Goal: Communication & Community: Answer question/provide support

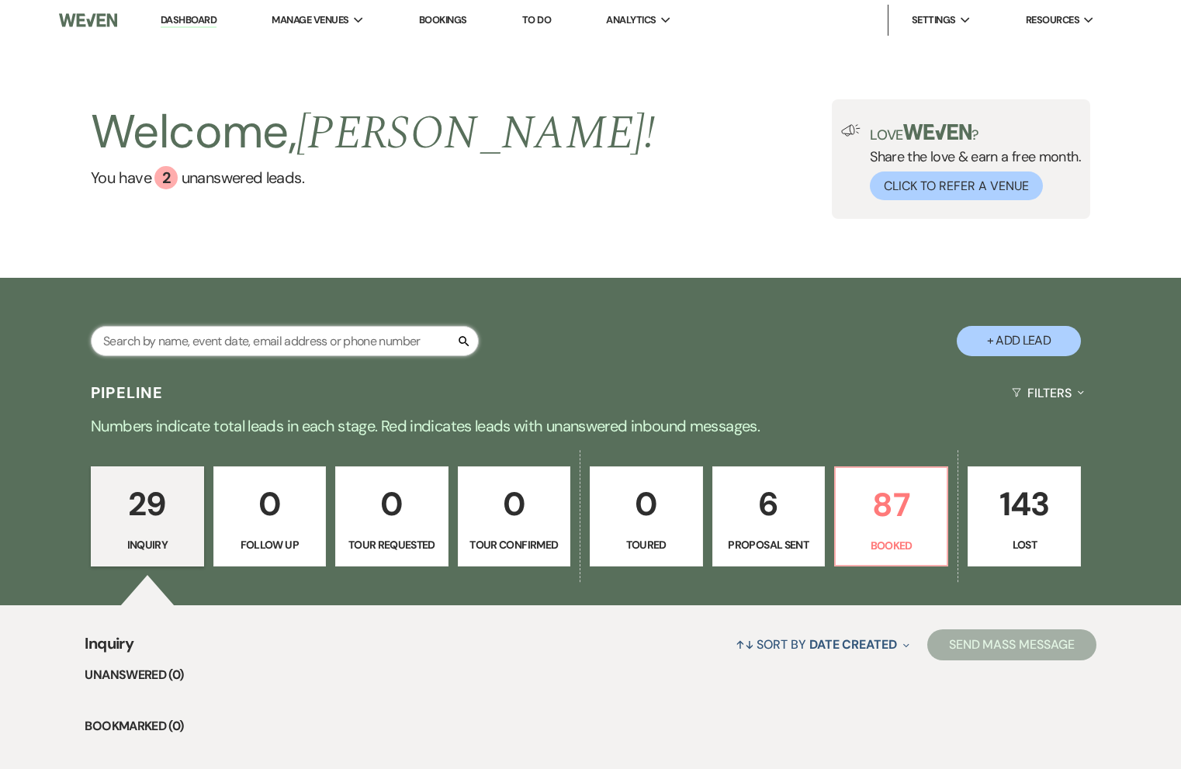
click at [344, 340] on input "text" at bounding box center [285, 341] width 388 height 30
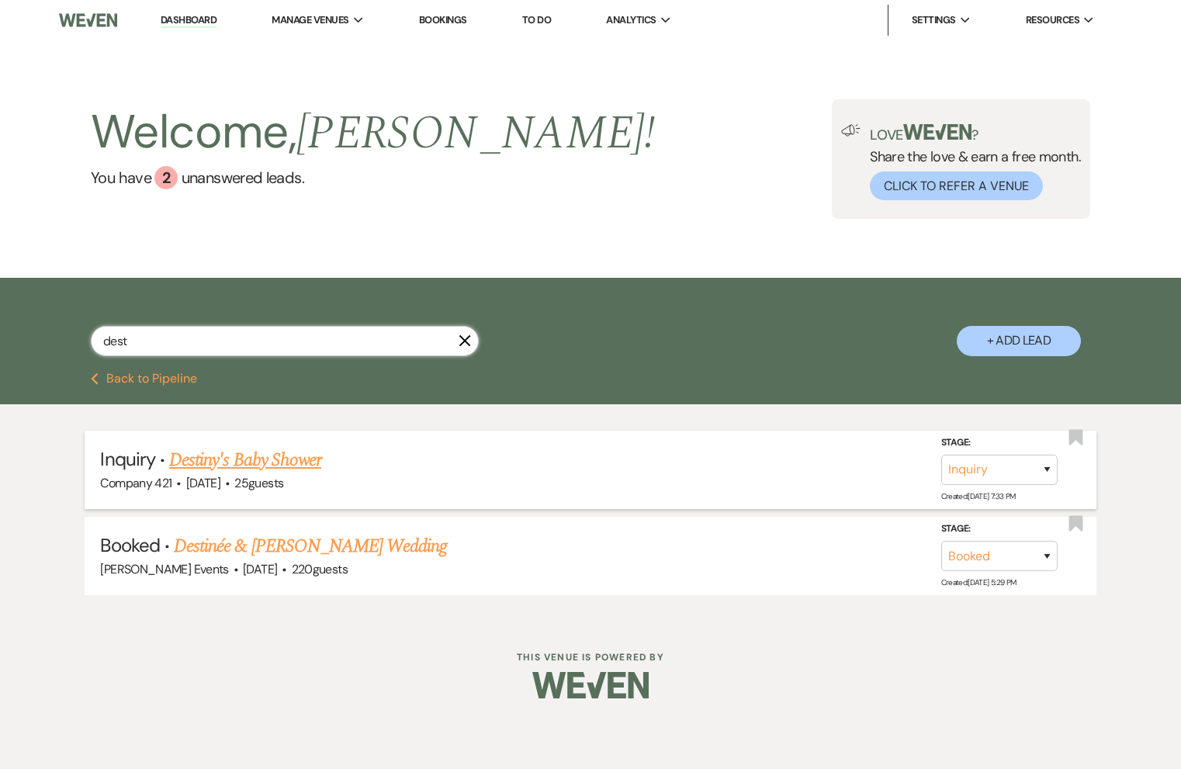
type input "dest"
click at [299, 460] on link "Destiny's Baby Shower" at bounding box center [245, 460] width 152 height 28
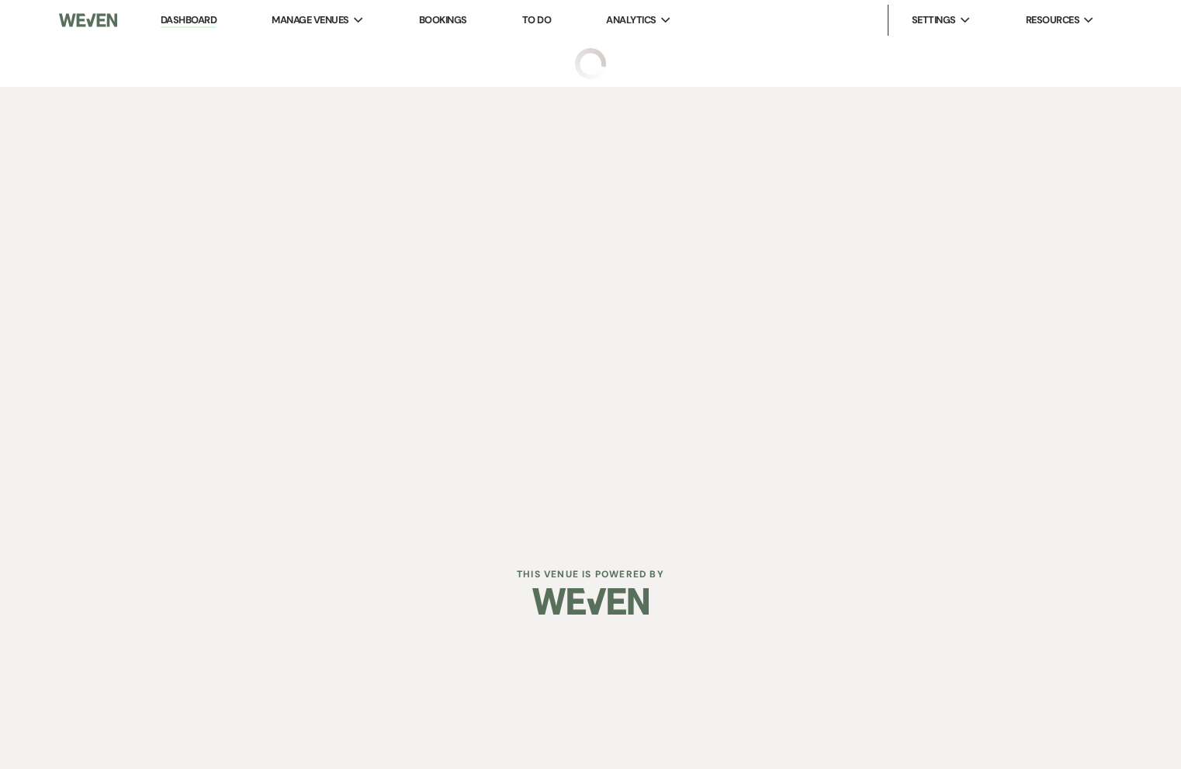
select select "5"
select select "3"
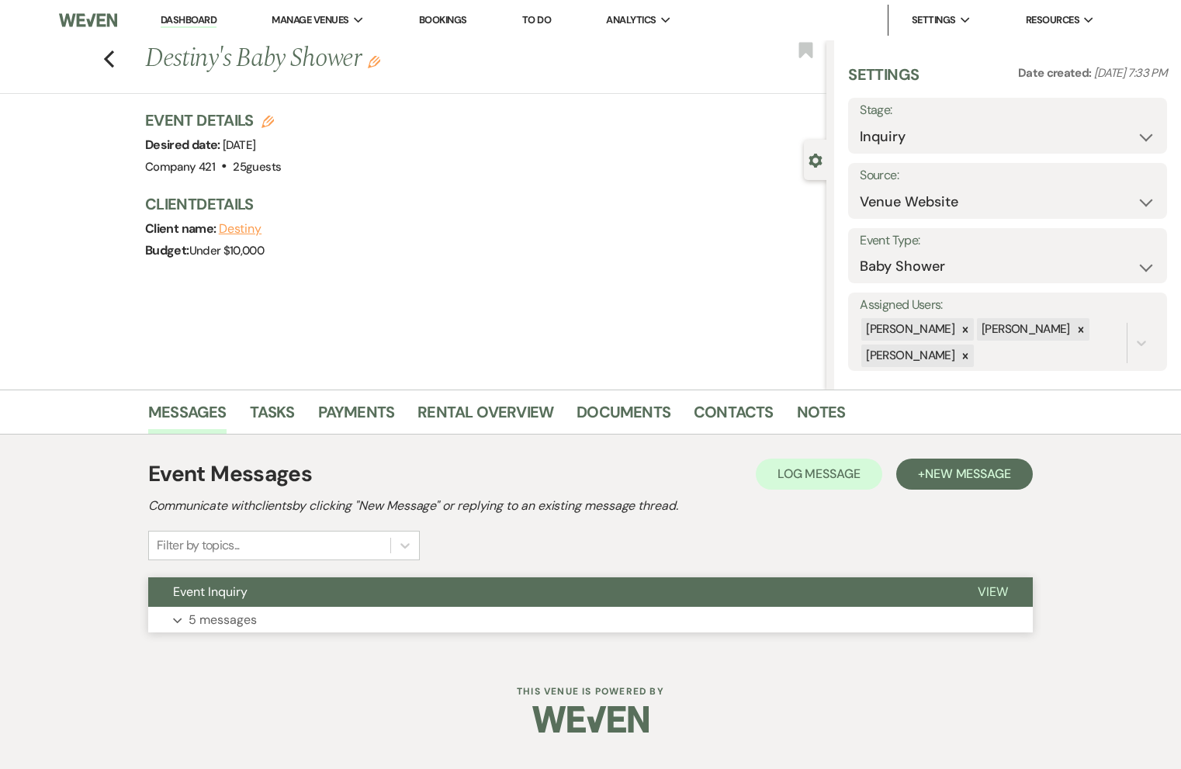
click at [249, 618] on p "5 messages" at bounding box center [223, 620] width 68 height 20
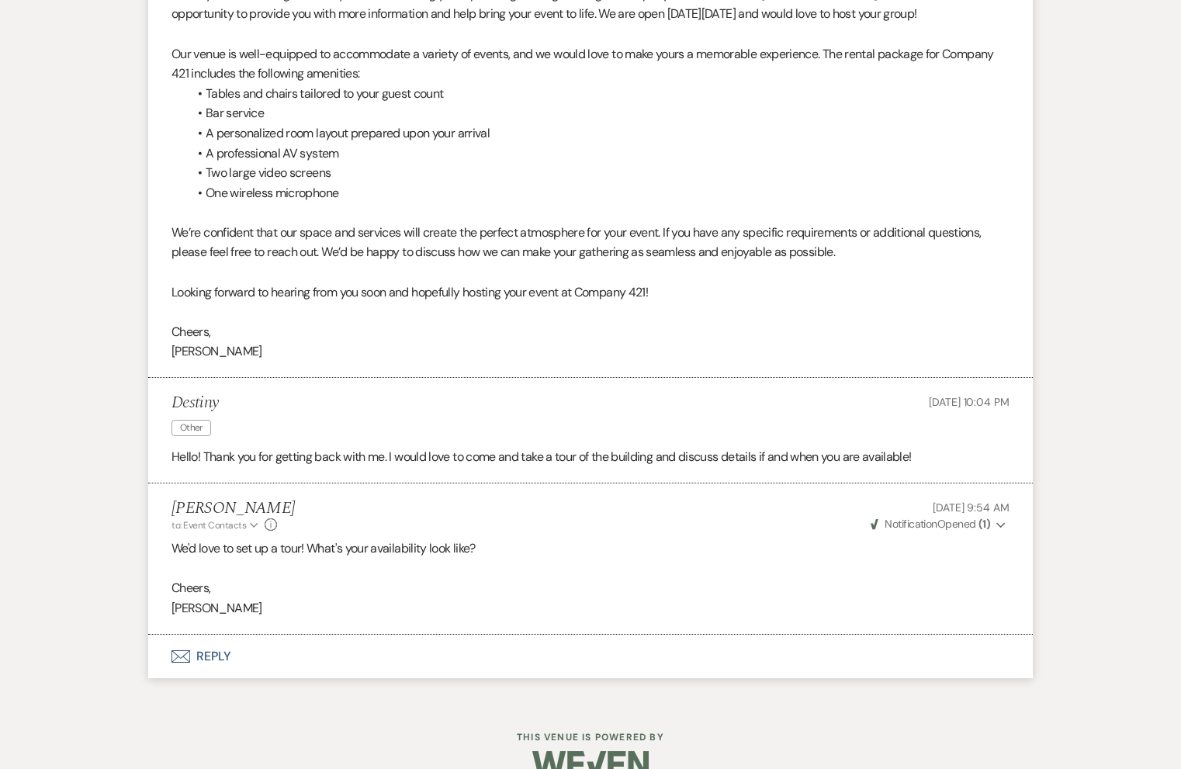
scroll to position [1394, 0]
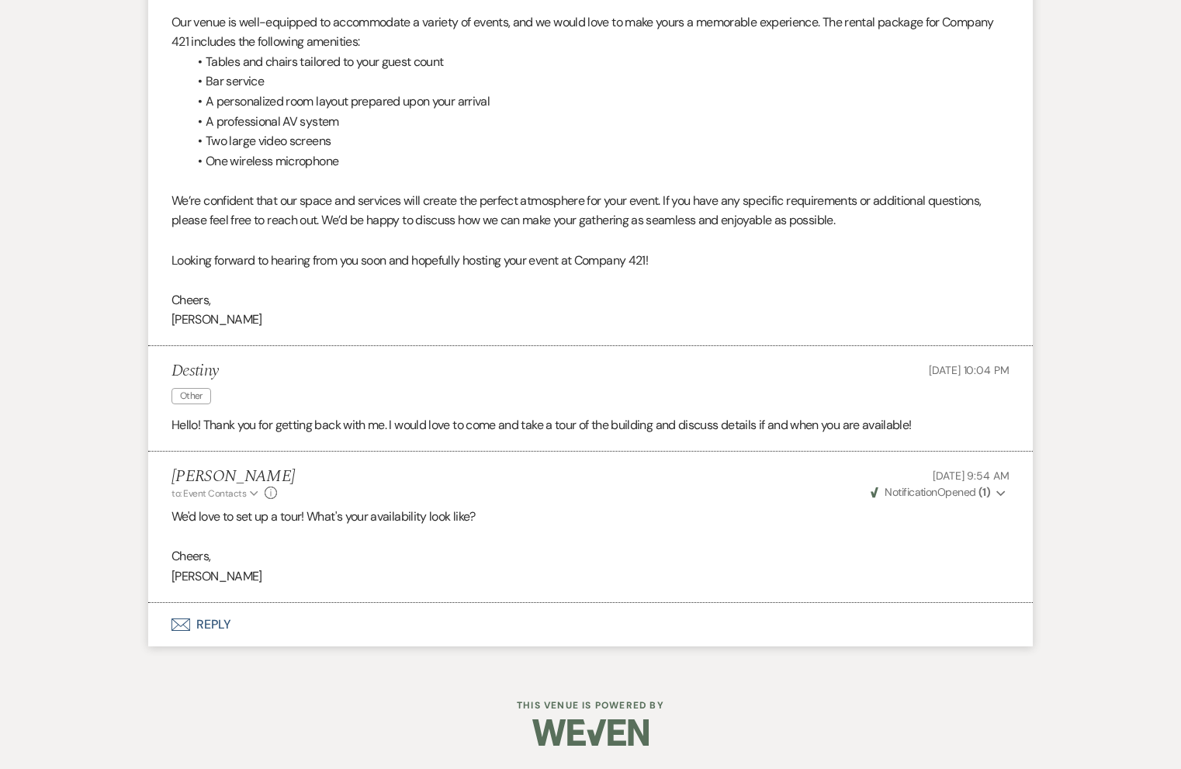
click at [224, 621] on button "Envelope Reply" at bounding box center [590, 624] width 884 height 43
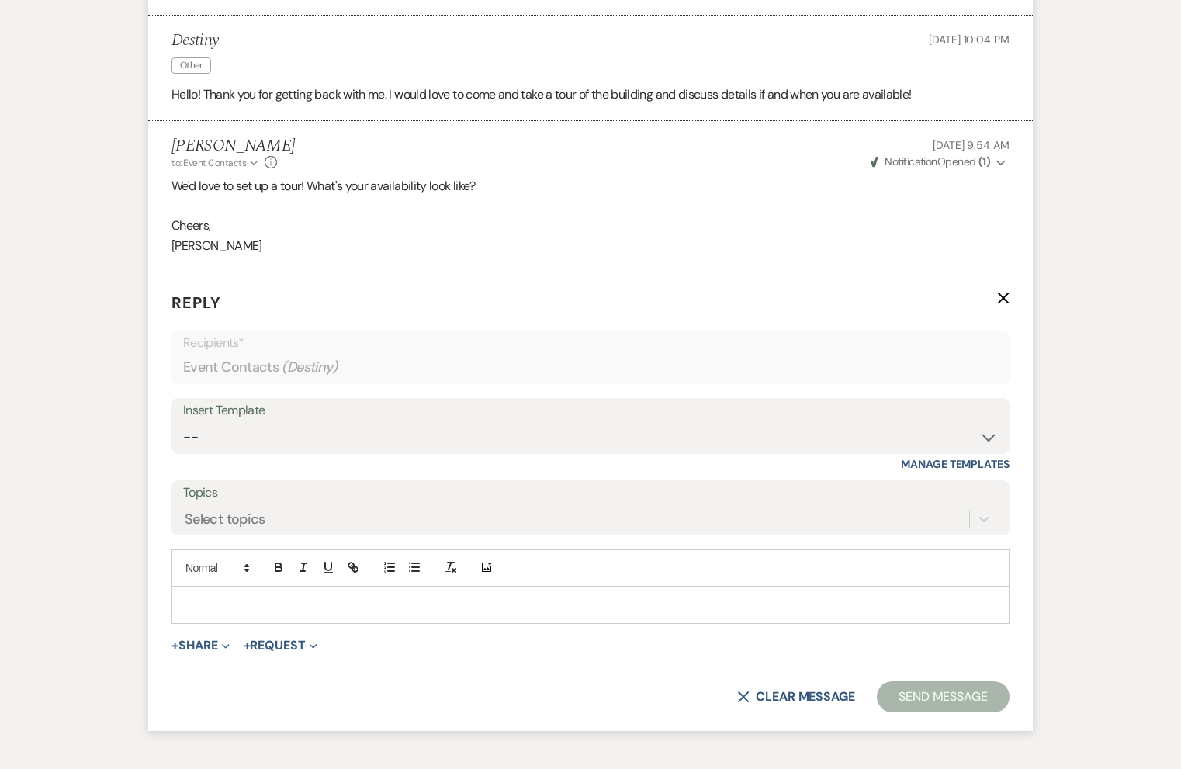
scroll to position [1725, 0]
click at [223, 609] on p at bounding box center [590, 604] width 813 height 17
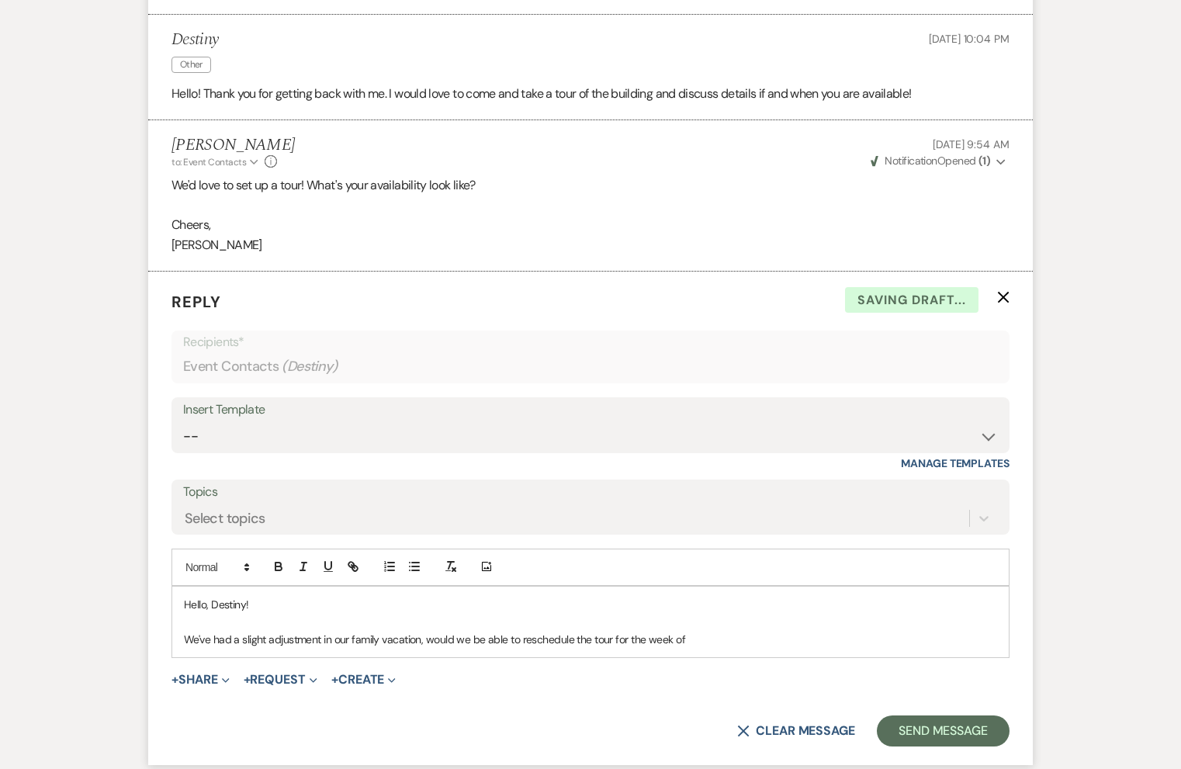
click at [711, 638] on p "We've had a slight adjustment in our family vacation, would we be able to resch…" at bounding box center [590, 639] width 813 height 17
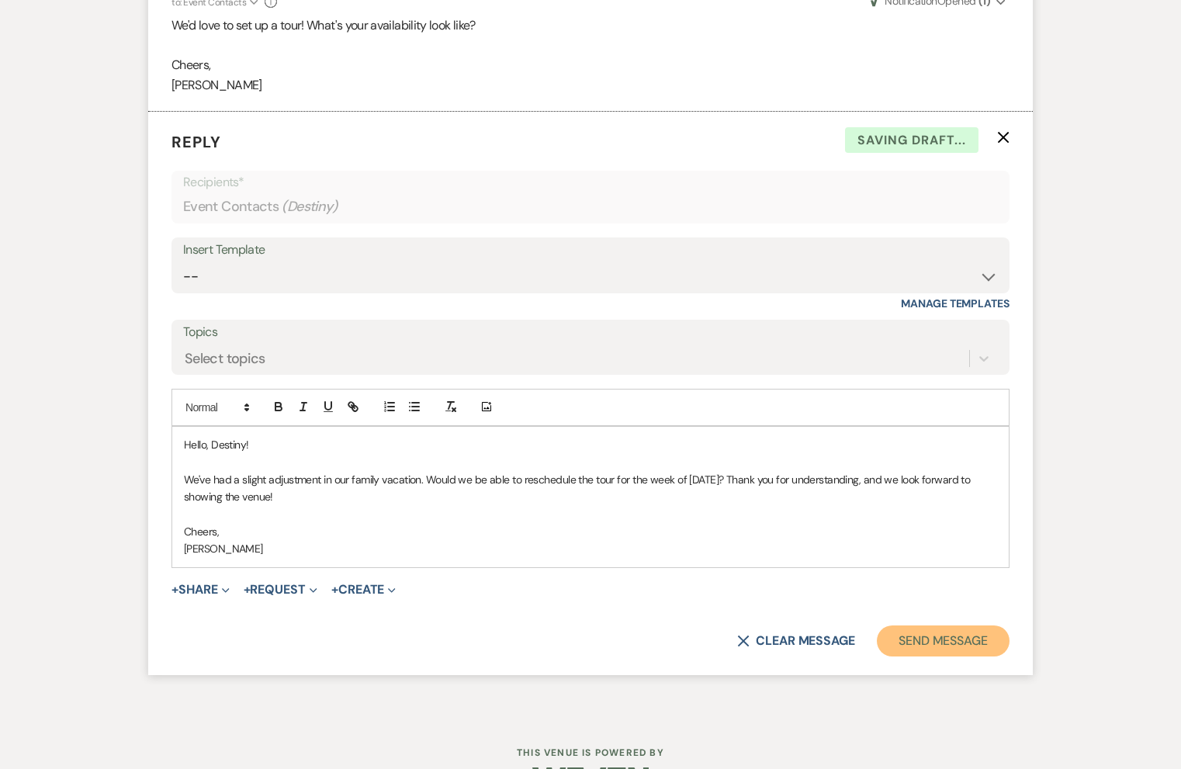
click at [951, 648] on button "Send Message" at bounding box center [943, 640] width 133 height 31
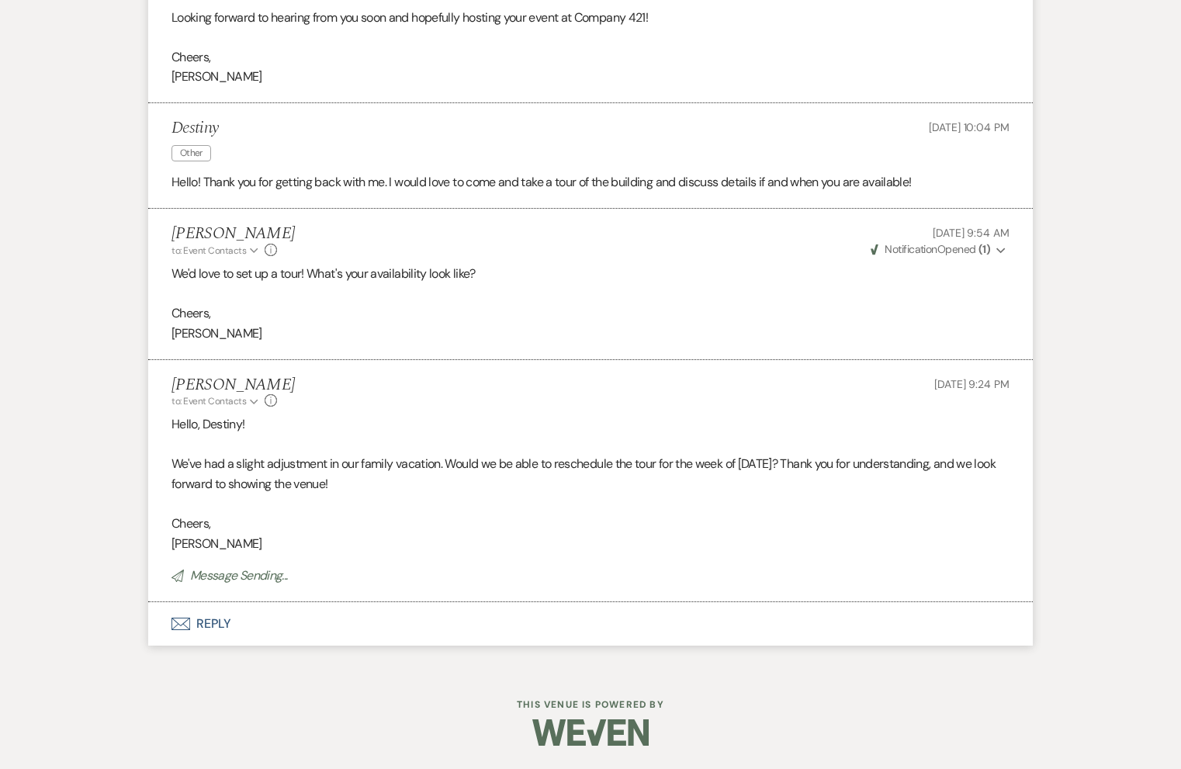
scroll to position [1637, 0]
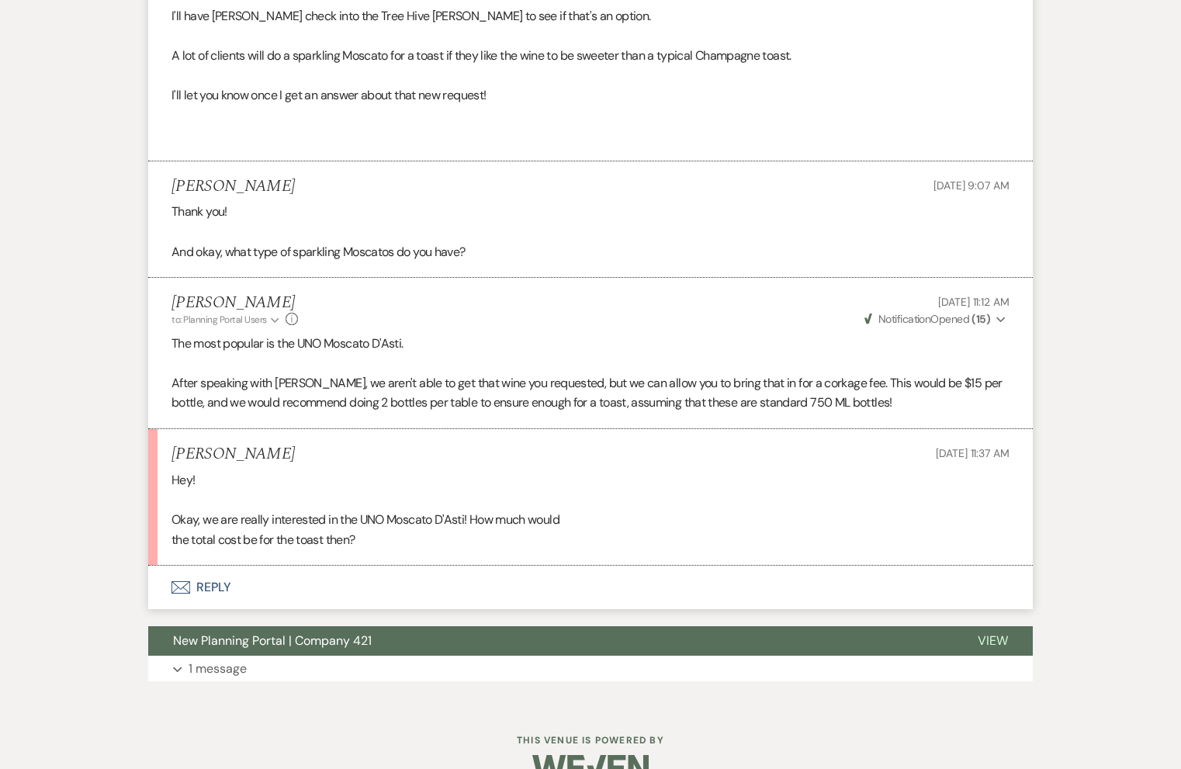
scroll to position [2765, 0]
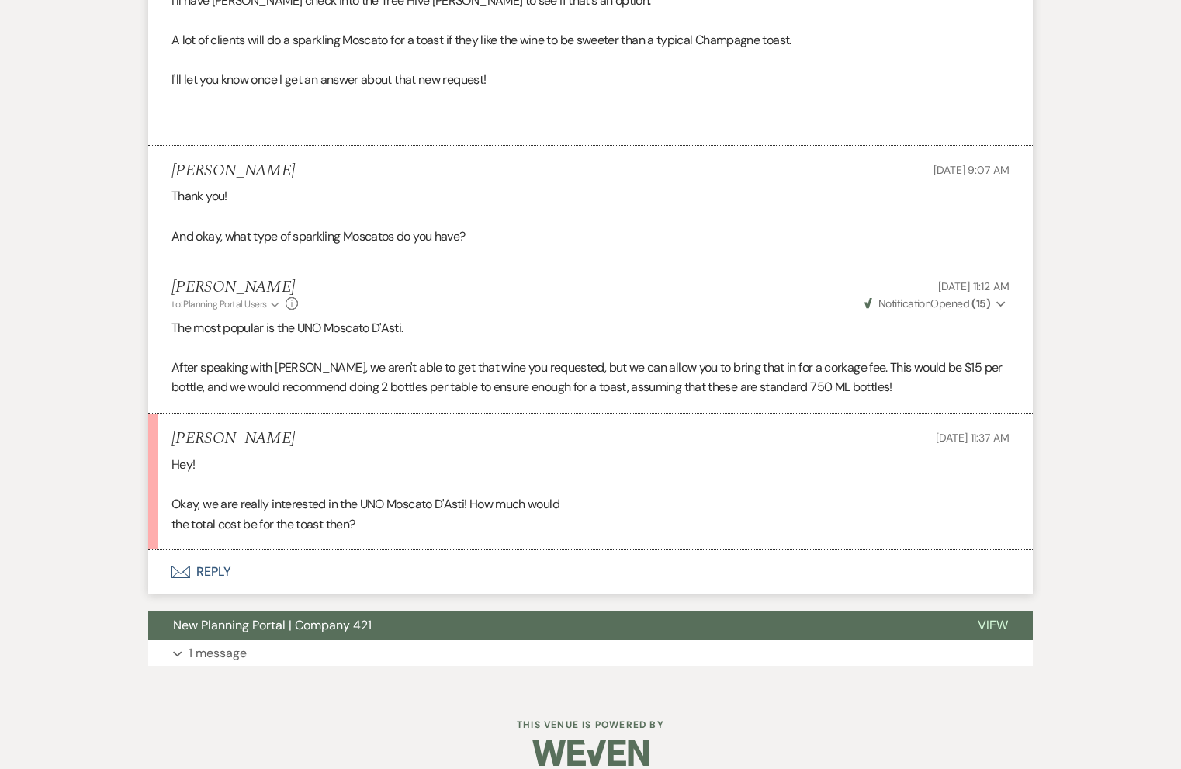
click at [213, 551] on button "Envelope Reply" at bounding box center [590, 571] width 884 height 43
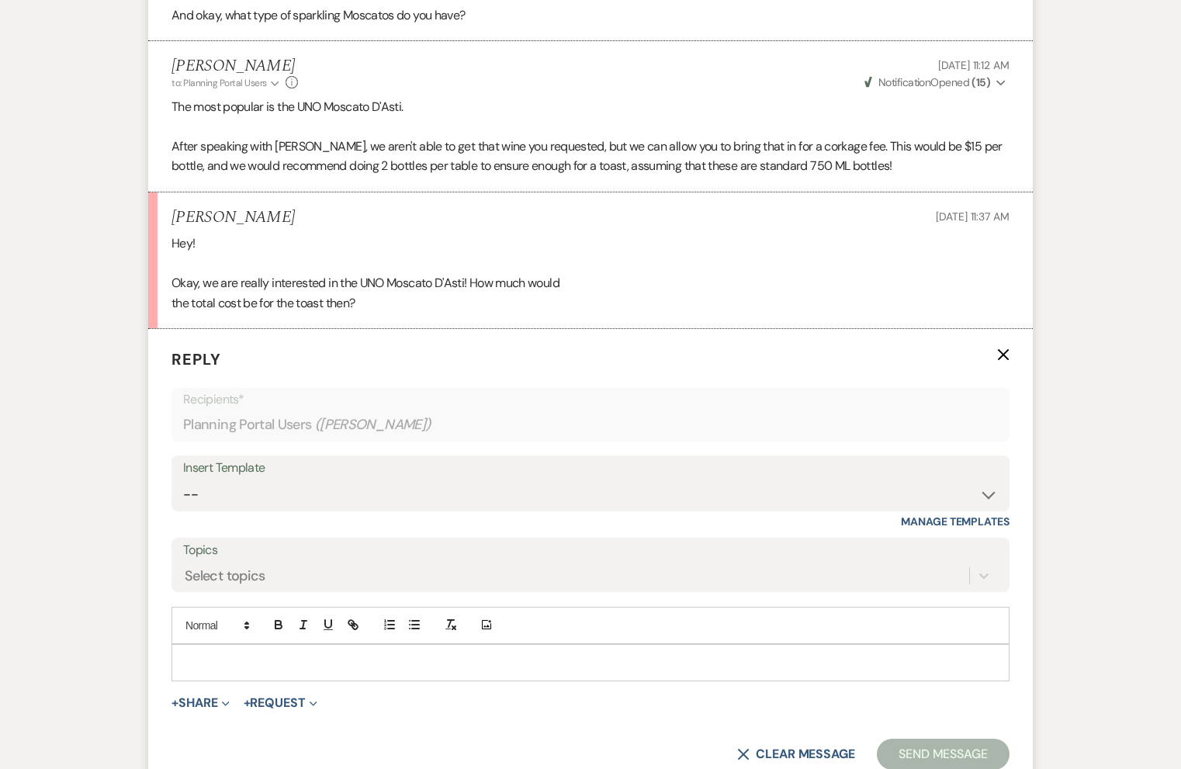
scroll to position [3016, 0]
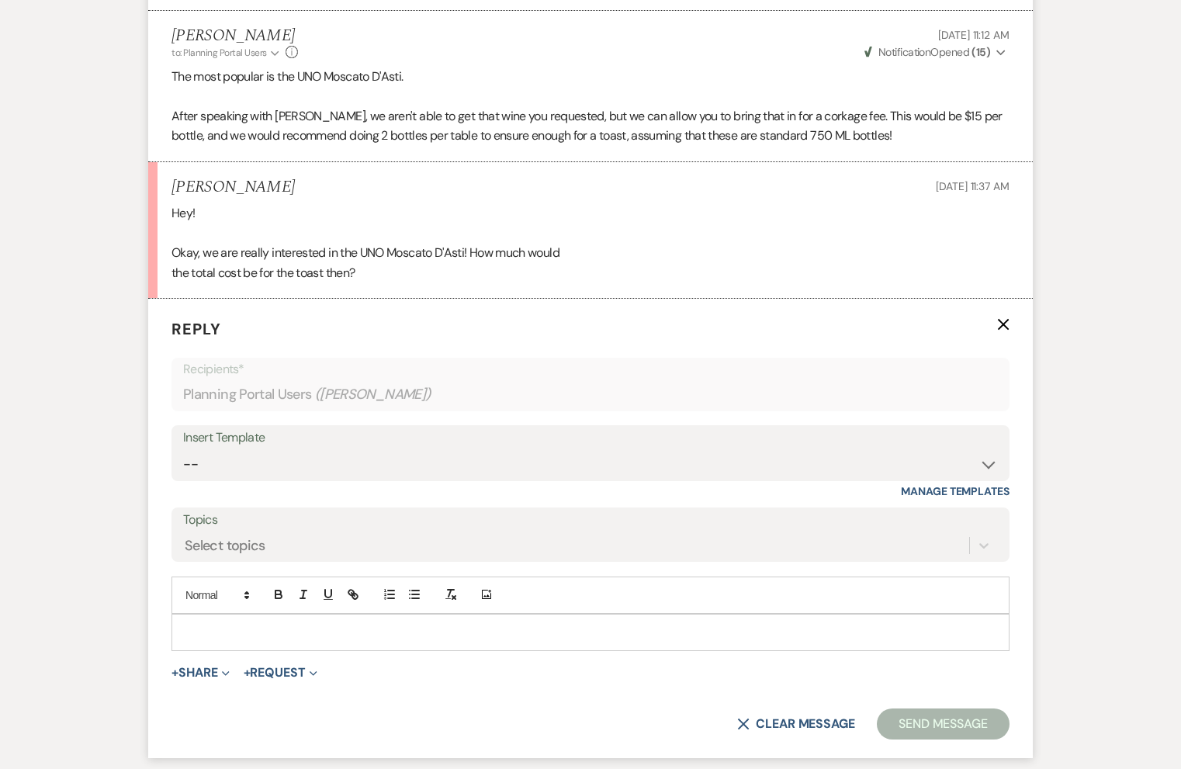
click at [253, 623] on div at bounding box center [590, 632] width 836 height 36
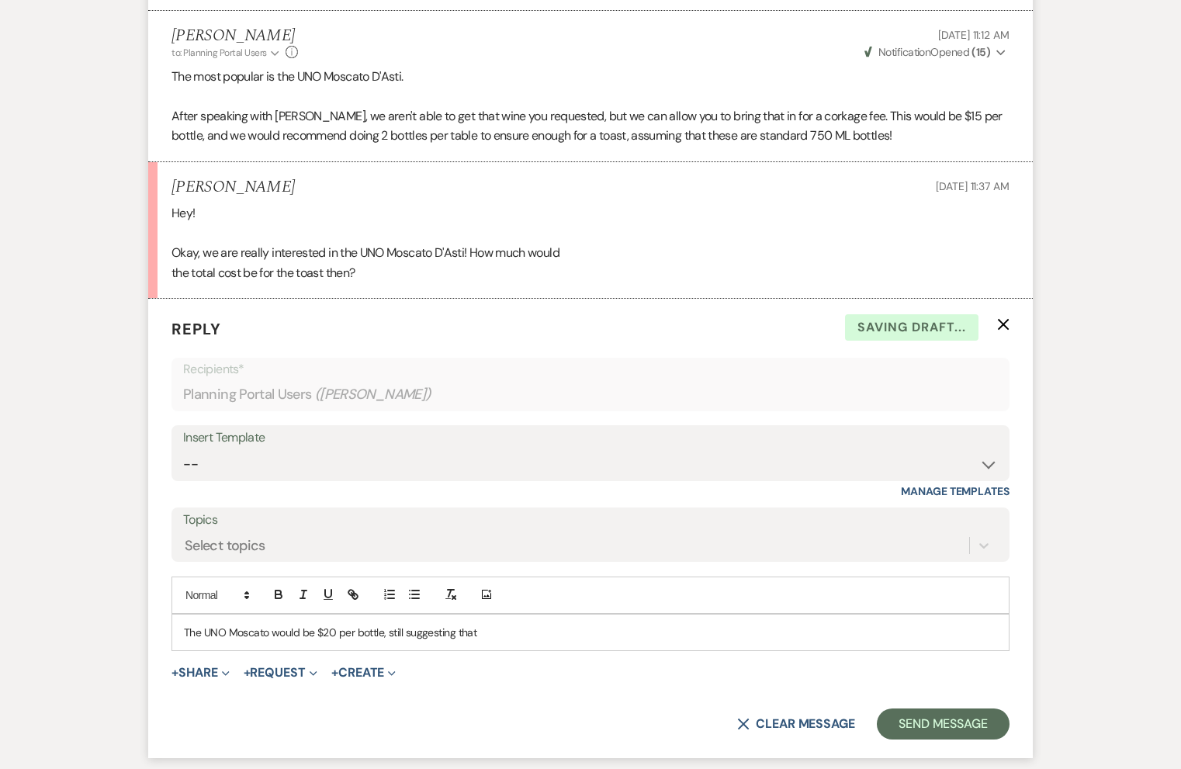
click at [519, 624] on p "The UNO Moscato would be $20 per bottle, still suggesting that" at bounding box center [590, 632] width 813 height 17
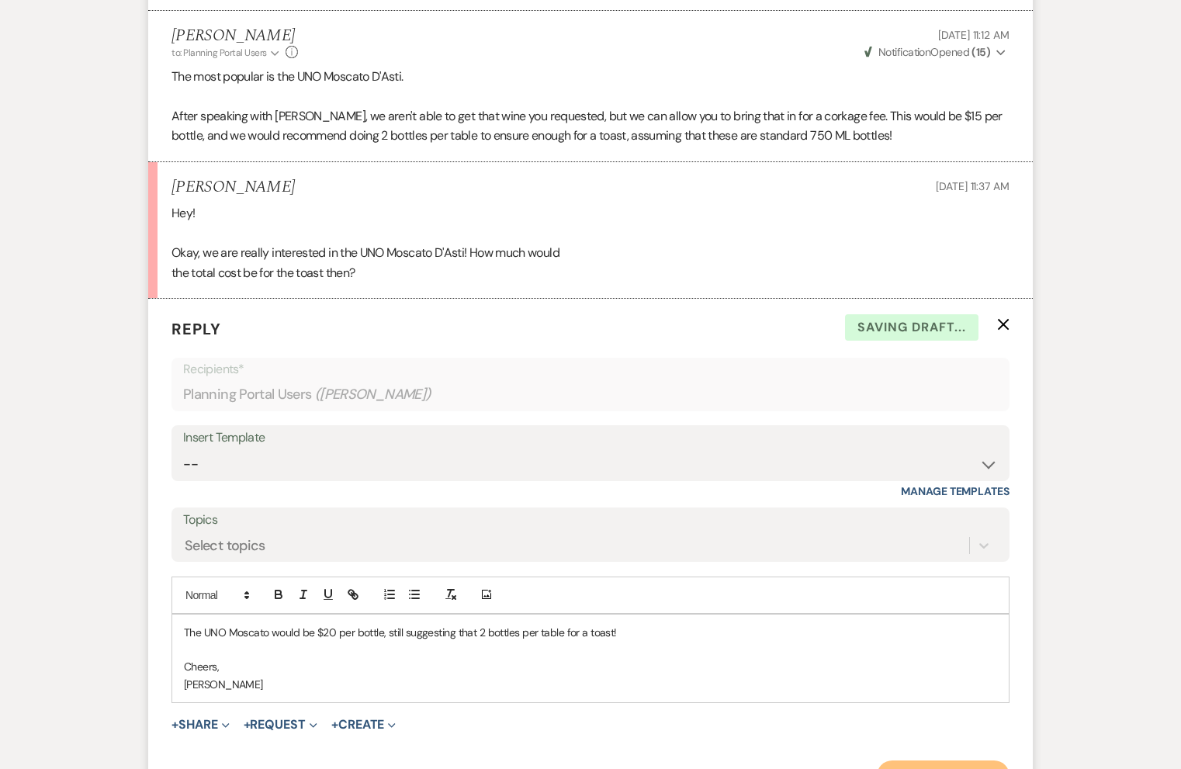
click at [919, 760] on button "Send Message" at bounding box center [943, 775] width 133 height 31
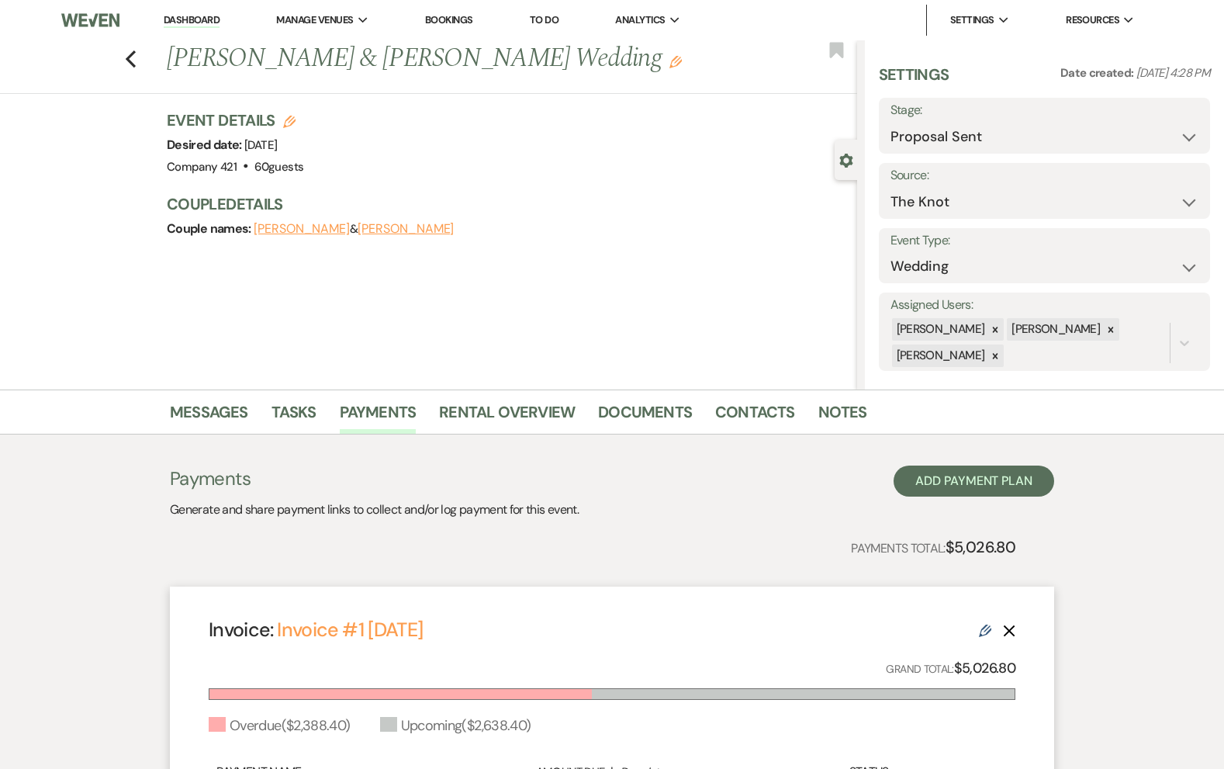
select select "6"
select select "2"
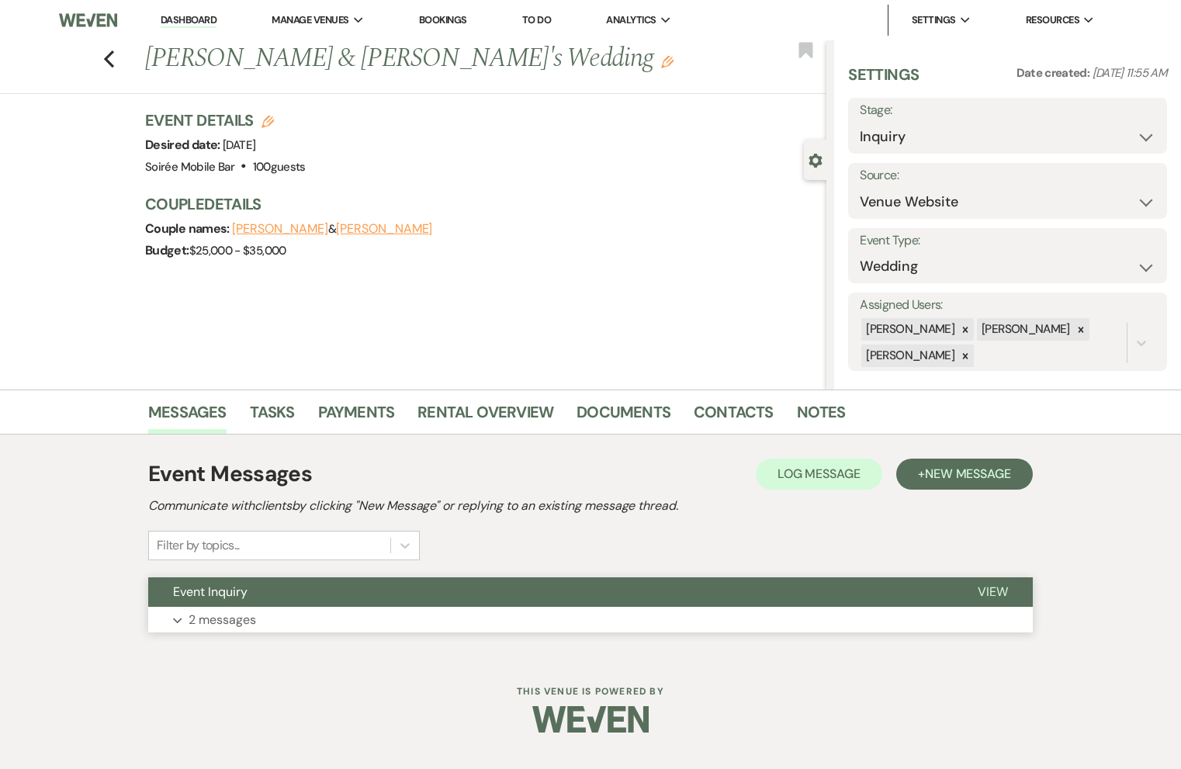
click at [367, 611] on button "Expand 2 messages" at bounding box center [590, 620] width 884 height 26
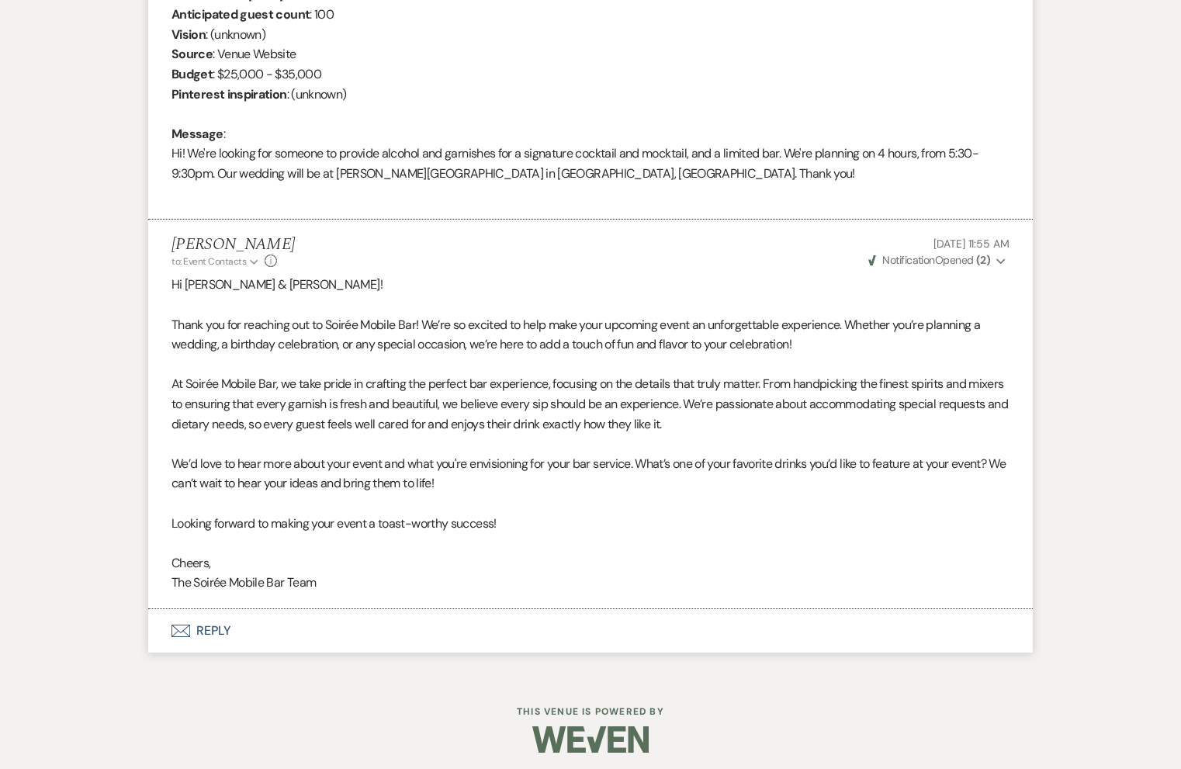
scroll to position [709, 0]
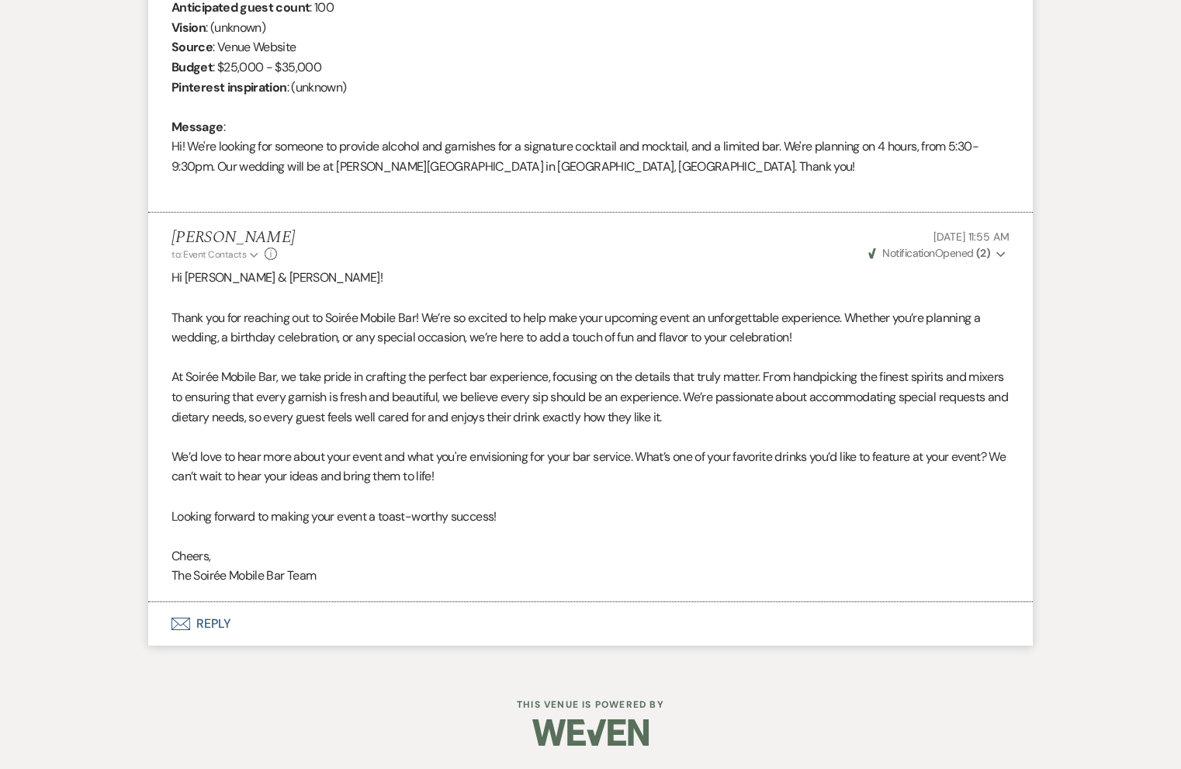
click at [225, 621] on button "Envelope Reply" at bounding box center [590, 623] width 884 height 43
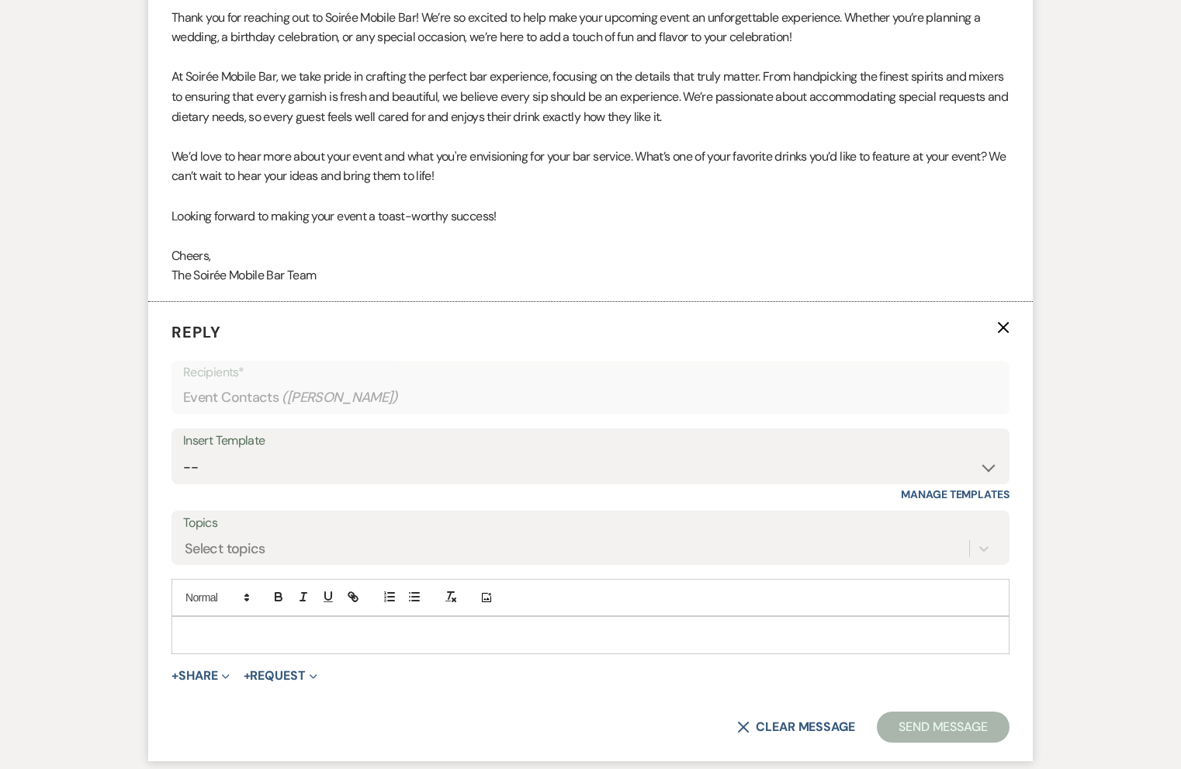
scroll to position [1143, 0]
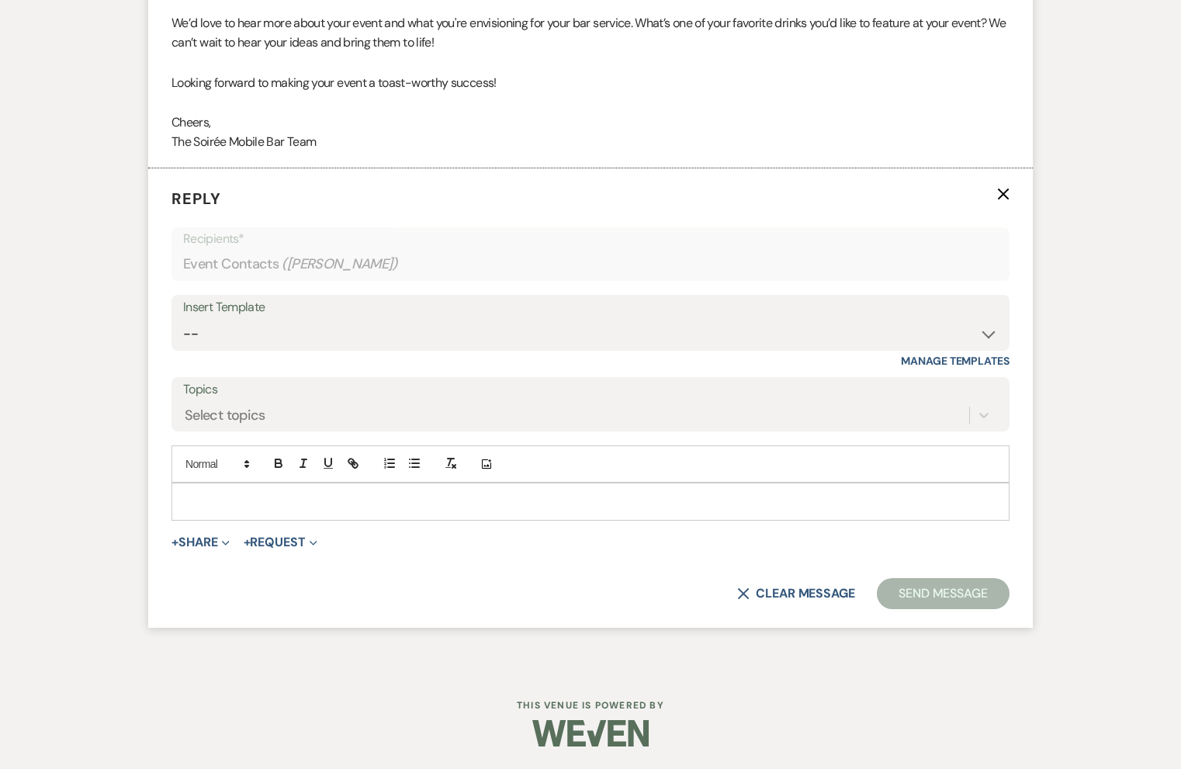
click at [293, 501] on p at bounding box center [590, 501] width 813 height 17
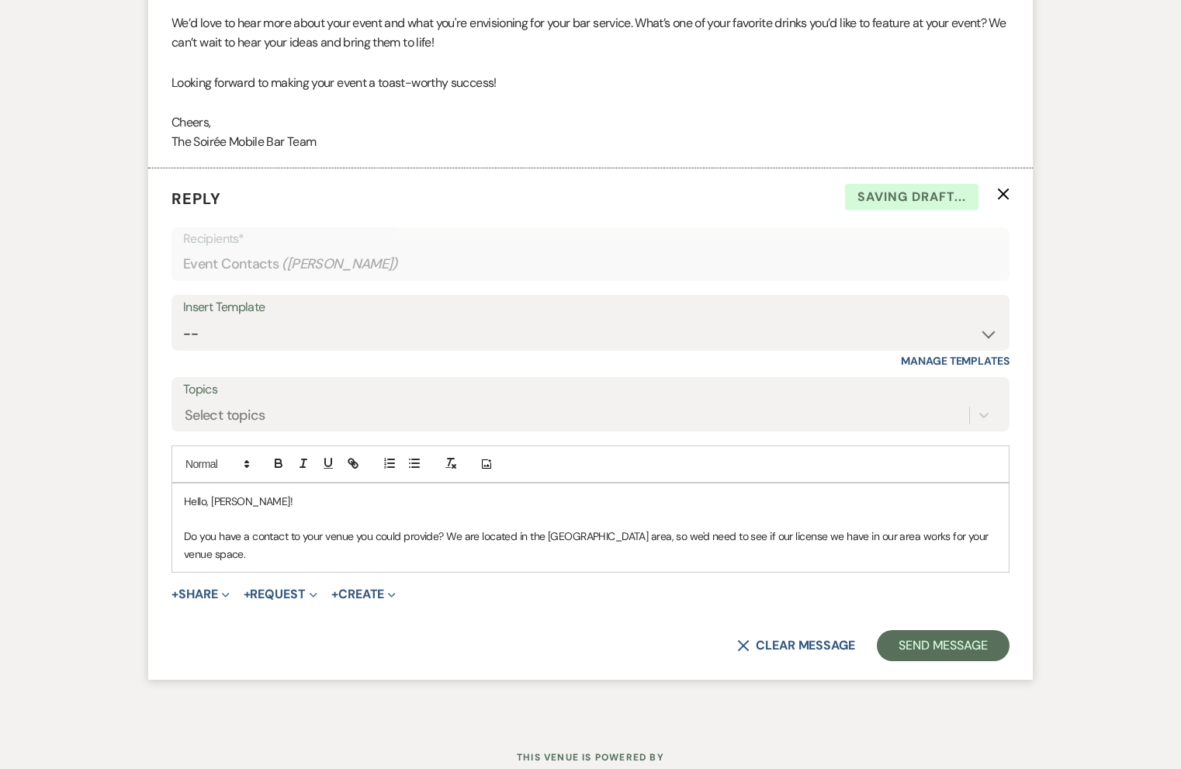
click at [549, 569] on div "Hello, Kathryn! Do you have a contact to your venue you could provide? We are l…" at bounding box center [590, 527] width 836 height 88
click at [297, 559] on p "Do you have a contact to your venue you could provide? We are located in the Ch…" at bounding box center [590, 545] width 813 height 35
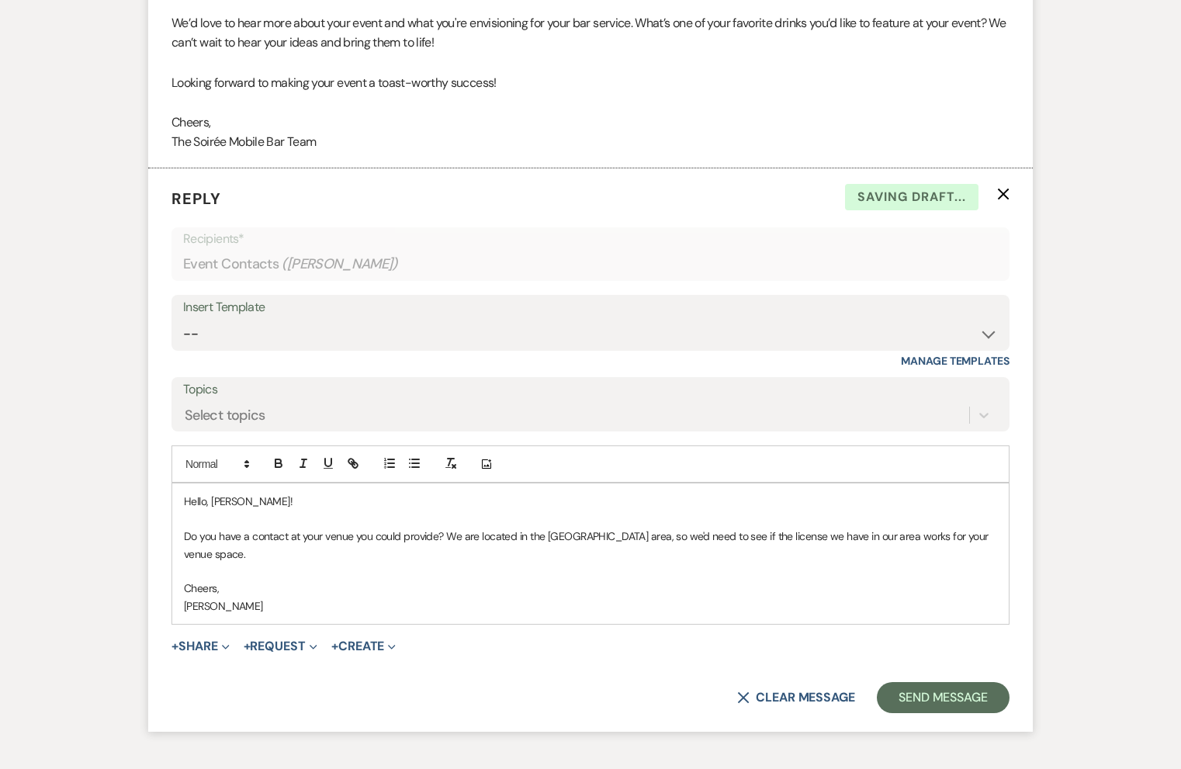
click at [886, 579] on p at bounding box center [590, 570] width 813 height 17
click at [949, 696] on button "Send Message" at bounding box center [943, 697] width 133 height 31
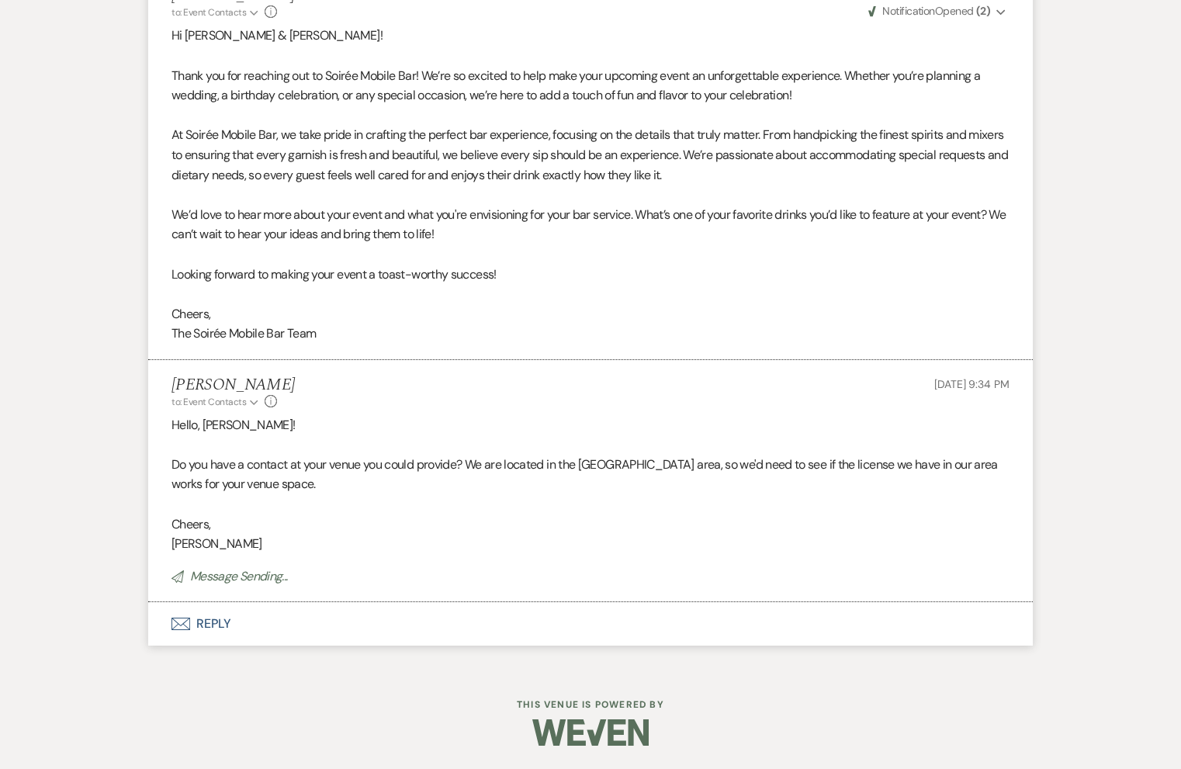
scroll to position [951, 0]
